Goal: Information Seeking & Learning: Learn about a topic

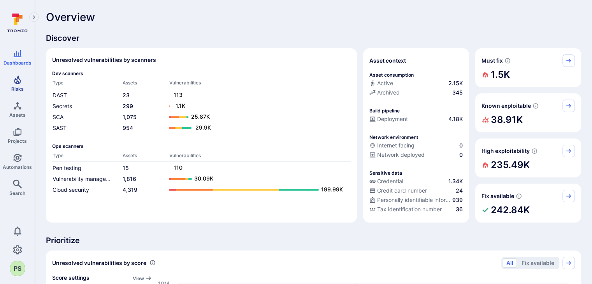
click at [12, 88] on span "Risks" at bounding box center [17, 89] width 12 height 6
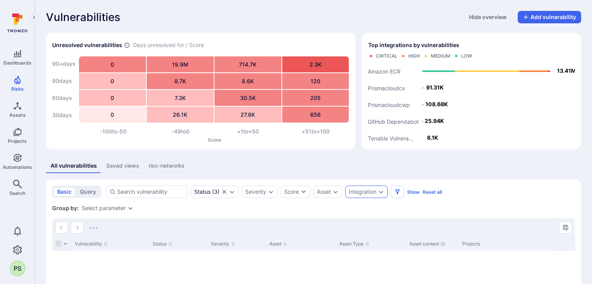
click at [365, 190] on div "Integration" at bounding box center [363, 192] width 28 height 6
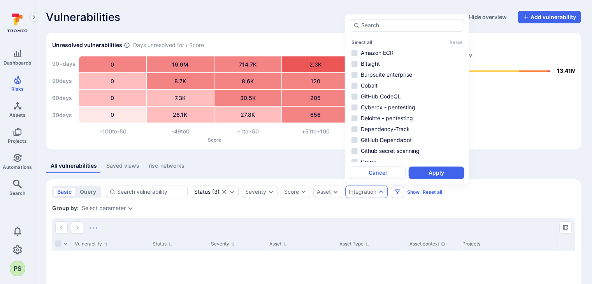
click at [365, 190] on div "Integration" at bounding box center [363, 192] width 28 height 6
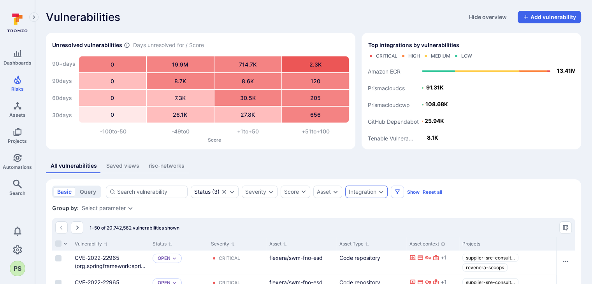
click at [365, 190] on div "Integration" at bounding box center [363, 192] width 28 height 6
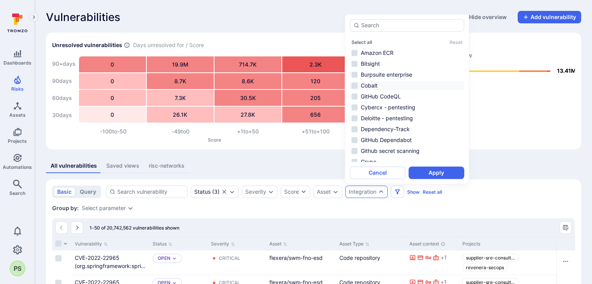
click at [368, 86] on li "Cobalt" at bounding box center [407, 85] width 115 height 9
click at [435, 170] on button "Apply" at bounding box center [437, 173] width 56 height 12
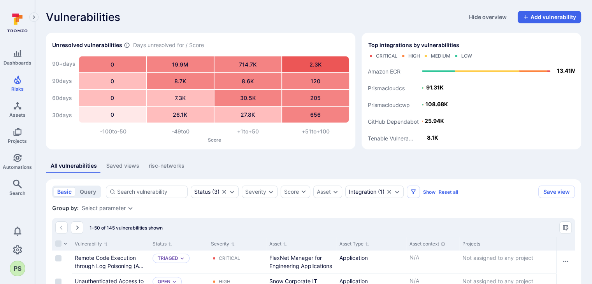
scroll to position [78, 0]
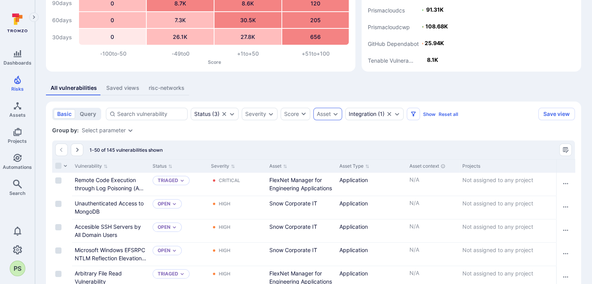
click at [329, 116] on div "Asset" at bounding box center [324, 114] width 14 height 6
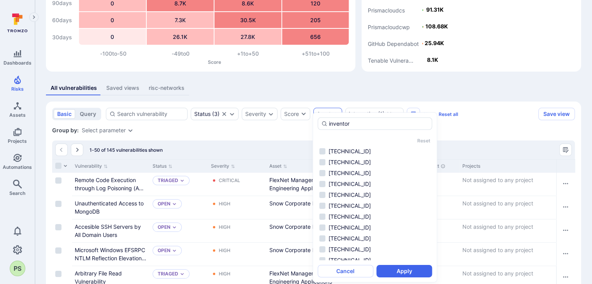
type input "inventory"
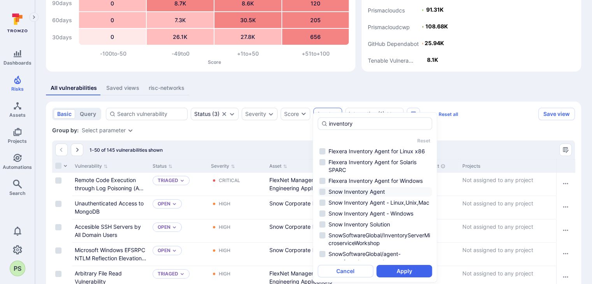
click at [370, 197] on li "Snow Inventory Agent" at bounding box center [375, 191] width 115 height 9
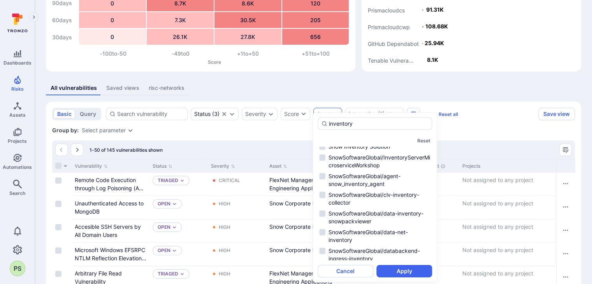
click at [402, 268] on button "Apply" at bounding box center [405, 271] width 56 height 12
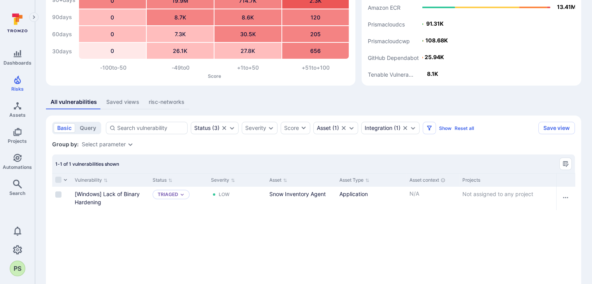
scroll to position [87, 0]
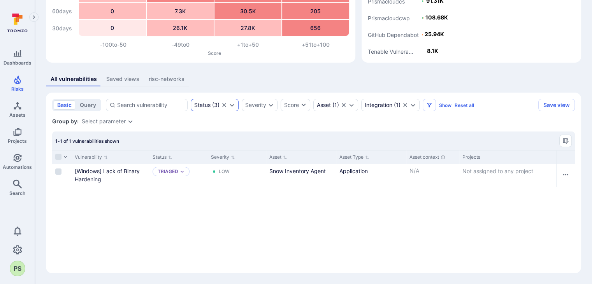
click at [224, 107] on icon "Clear selection" at bounding box center [224, 105] width 6 height 6
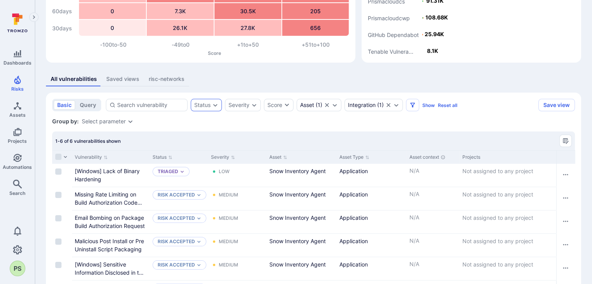
scroll to position [128, 0]
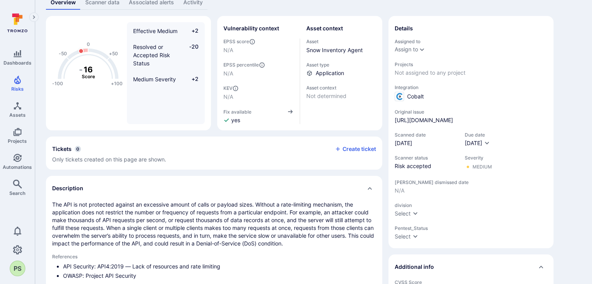
scroll to position [39, 0]
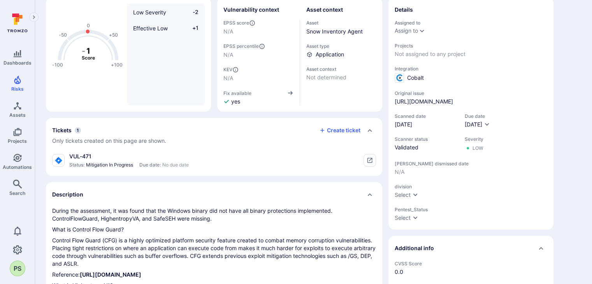
scroll to position [117, 0]
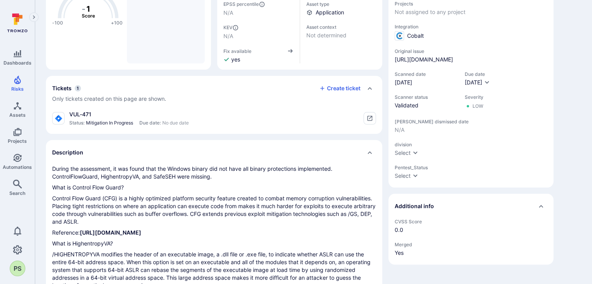
click at [62, 119] on icon "tickets card" at bounding box center [59, 119] width 8 height 8
click at [68, 86] on h2 "Tickets" at bounding box center [61, 89] width 19 height 8
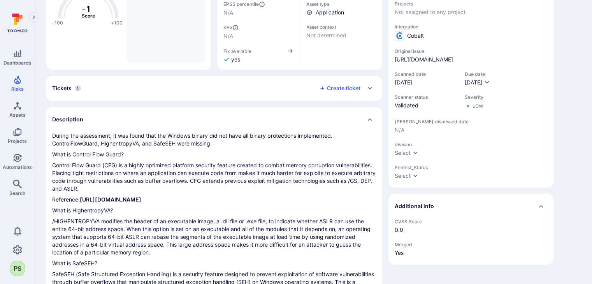
click at [61, 89] on h2 "Tickets" at bounding box center [61, 89] width 19 height 8
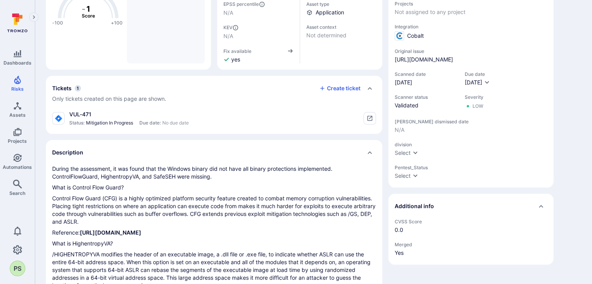
click at [60, 111] on div "VUL-471 Status: Mitigation In Progress Due date: No due date" at bounding box center [120, 119] width 137 height 16
click at [63, 120] on div "tickets card" at bounding box center [58, 118] width 12 height 12
click at [86, 111] on div "VUL-471" at bounding box center [129, 115] width 120 height 8
click at [374, 114] on button "tickets card" at bounding box center [370, 118] width 12 height 12
